Goal: Task Accomplishment & Management: Use online tool/utility

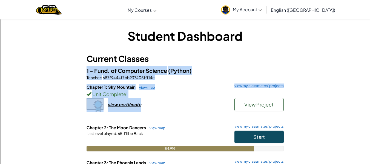
scroll to position [9, 0]
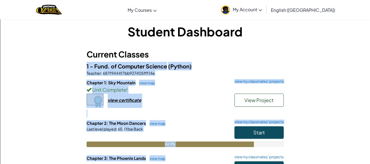
drag, startPoint x: 0, startPoint y: 0, endPoint x: 325, endPoint y: 166, distance: 364.6
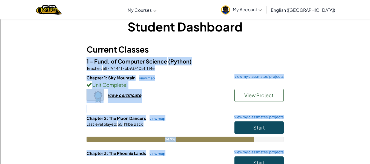
click at [320, 121] on div "Student Dashboard Current Classes 1 - Fund. of Computer Science (Python) Teache…" at bounding box center [185, 118] width 320 height 200
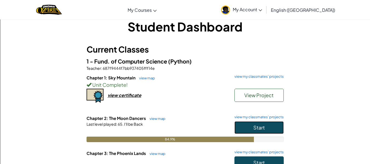
click at [255, 128] on span "Start" at bounding box center [259, 127] width 12 height 6
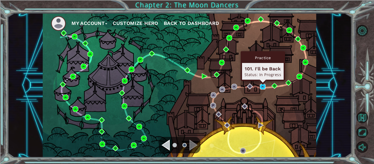
click at [260, 87] on img at bounding box center [263, 87] width 6 height 6
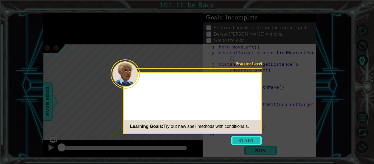
click at [238, 142] on button "Start" at bounding box center [246, 140] width 31 height 9
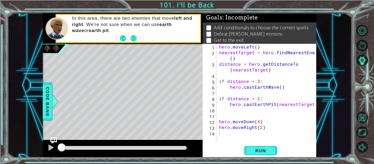
click at [248, 144] on div "1 2 3 4 5 6 7 8 9 10 11 12 13 14 hero . moveLeft ( ) nearestTarget = hero . fin…" at bounding box center [260, 101] width 114 height 114
click at [249, 147] on button "Run" at bounding box center [260, 150] width 33 height 11
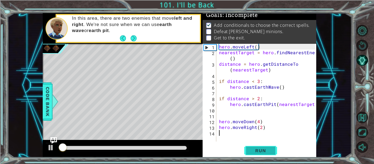
scroll to position [5, 0]
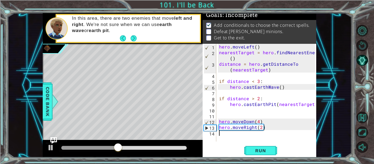
click at [268, 159] on div "1 ההההההההההההההההההההההההההההההההההההההההההההההההההההההההההההההההההההההההההההה…" at bounding box center [187, 82] width 374 height 164
click at [266, 151] on span "Run" at bounding box center [261, 150] width 22 height 5
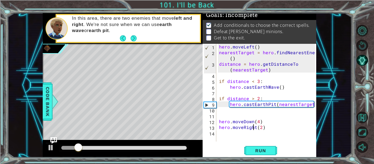
click at [254, 129] on div "hero . moveLeft ( ) nearestTarget = hero . findNearestEnemy ( ) distance = hero…" at bounding box center [268, 98] width 100 height 109
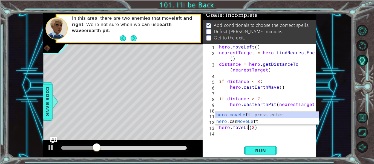
scroll to position [0, 2]
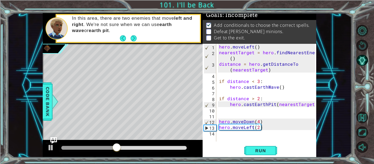
click at [293, 148] on div "Run" at bounding box center [261, 150] width 114 height 11
click at [251, 149] on span "Run" at bounding box center [261, 150] width 22 height 5
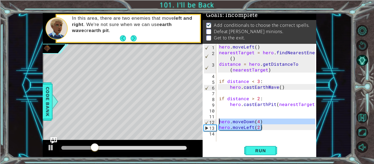
drag, startPoint x: 266, startPoint y: 128, endPoint x: 219, endPoint y: 123, distance: 46.9
click at [219, 123] on div "hero . moveLeft ( ) nearestTarget = hero . findNearestEnemy ( ) distance = hero…" at bounding box center [268, 98] width 100 height 109
type textarea "hero.moveDown(4) hero.moveLeft(2)"
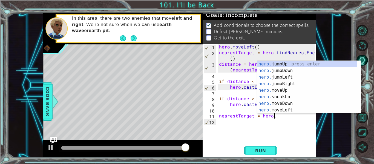
scroll to position [0, 3]
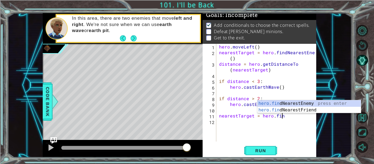
type textarea "nearestTarget = hero.find"
click at [330, 105] on div "hero.find NearestEnemy press enter hero.find NearestFriend press enter" at bounding box center [309, 113] width 104 height 26
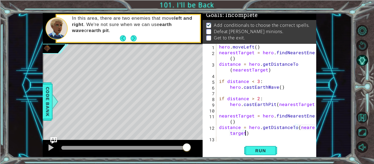
scroll to position [0, 7]
click at [228, 134] on div "hero . moveLeft ( ) nearestTarget = hero . findNearestEnemy ( ) distance = hero…" at bounding box center [268, 98] width 100 height 109
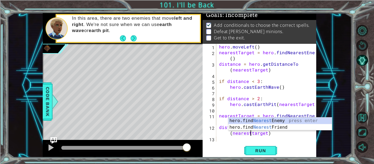
scroll to position [0, 7]
type textarea "distance = hero.getDistanceTo(nearestTarget)"
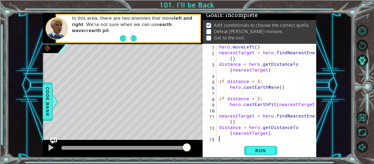
click at [237, 140] on div "hero . moveLeft ( ) nearestTarget = hero . findNearestEnemy ( ) distance = hero…" at bounding box center [268, 98] width 100 height 109
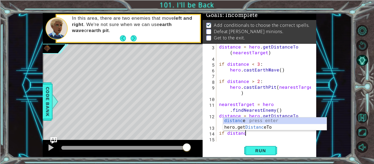
scroll to position [0, 2]
type textarea "if distance"
type textarea "i"
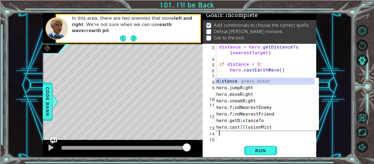
scroll to position [6, 0]
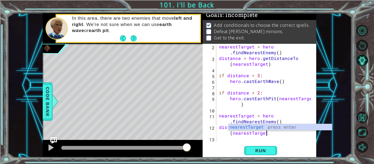
type textarea "if distance <"
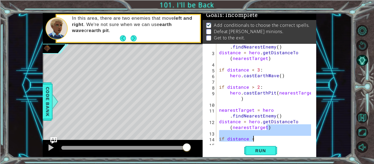
scroll to position [17, 0]
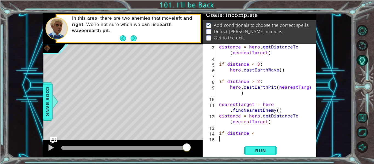
click at [293, 138] on div "distance = hero . getDistanceTo ( nearestTarget ) if distance < 3 : hero . cast…" at bounding box center [266, 101] width 96 height 115
click at [274, 140] on div "distance = hero . getDistanceTo ( nearestTarget ) if distance < 3 : hero . cast…" at bounding box center [266, 101] width 96 height 115
click at [256, 133] on div "distance = hero . getDistanceTo ( nearestTarget ) if distance < 3 : hero . cast…" at bounding box center [266, 101] width 96 height 115
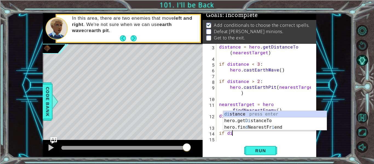
scroll to position [0, 0]
type textarea "i"
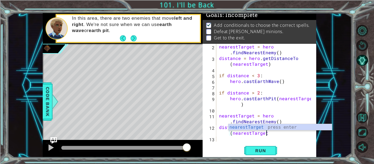
scroll to position [6, 0]
type textarea "if distance < 3"
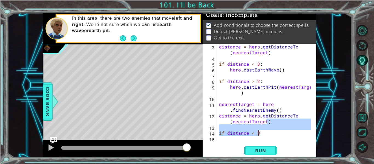
scroll to position [17, 0]
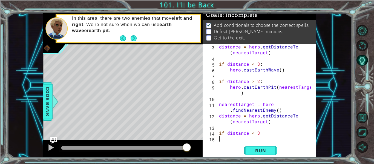
click at [271, 140] on div "distance = hero . getDistanceTo ( nearestTarget ) if distance < 3 : hero . cast…" at bounding box center [266, 101] width 96 height 115
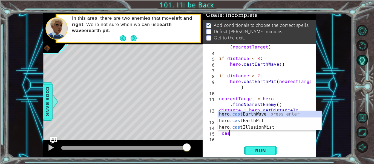
scroll to position [0, 0]
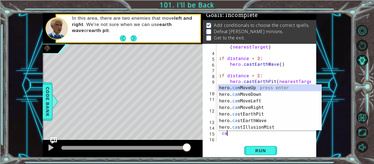
type textarea "c"
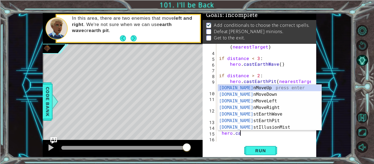
scroll to position [0, 1]
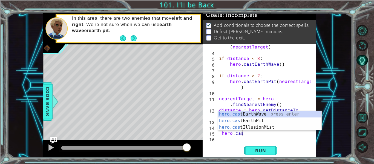
type textarea "hero.cast"
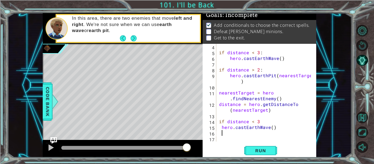
scroll to position [35, 0]
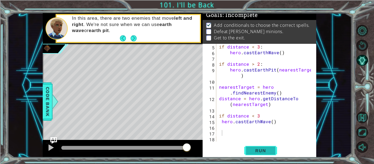
click at [273, 148] on button "Run" at bounding box center [260, 150] width 33 height 11
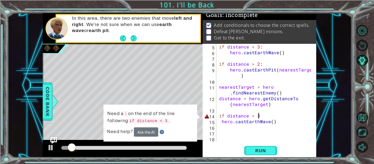
click at [259, 115] on div "if distance < 3 : hero . castEarthWave ( ) if distance > 2 : hero . [GEOGRAPHIC…" at bounding box center [266, 98] width 96 height 109
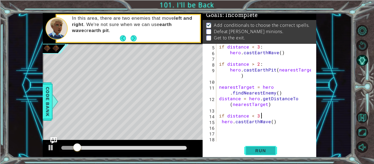
type textarea "if distance < 3:"
click at [268, 152] on span "Run" at bounding box center [261, 150] width 22 height 5
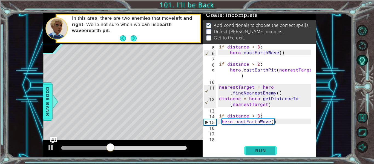
click at [261, 151] on span "Run" at bounding box center [261, 150] width 22 height 5
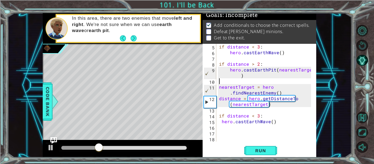
click at [226, 84] on div "if distance < 3 : hero . castEarthWave ( ) if distance > 2 : hero . [GEOGRAPHIC…" at bounding box center [266, 98] width 96 height 109
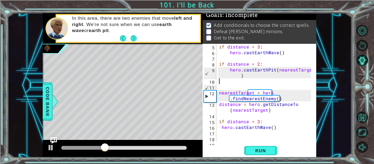
click at [224, 84] on div "if distance < 3 : hero . castEarthWave ( ) if distance > 2 : hero . [GEOGRAPHIC…" at bounding box center [266, 98] width 96 height 109
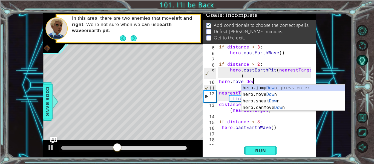
scroll to position [0, 2]
click at [256, 94] on div "hero.jump Down press enter hero.move Down press enter hero.sneak Down press ent…" at bounding box center [294, 104] width 104 height 39
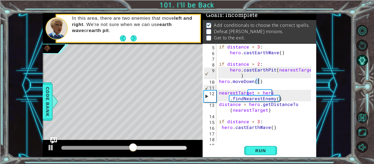
type textarea "hero.moveDown(4)"
click at [253, 133] on div "if distance < 3 : hero . castEarthWave ( ) if distance > 2 : hero . [GEOGRAPHIC…" at bounding box center [266, 98] width 96 height 109
type textarea "hero.castEa\\\\\\\\\\"
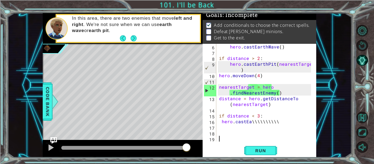
scroll to position [40, 0]
